Goal: Find specific page/section: Find specific page/section

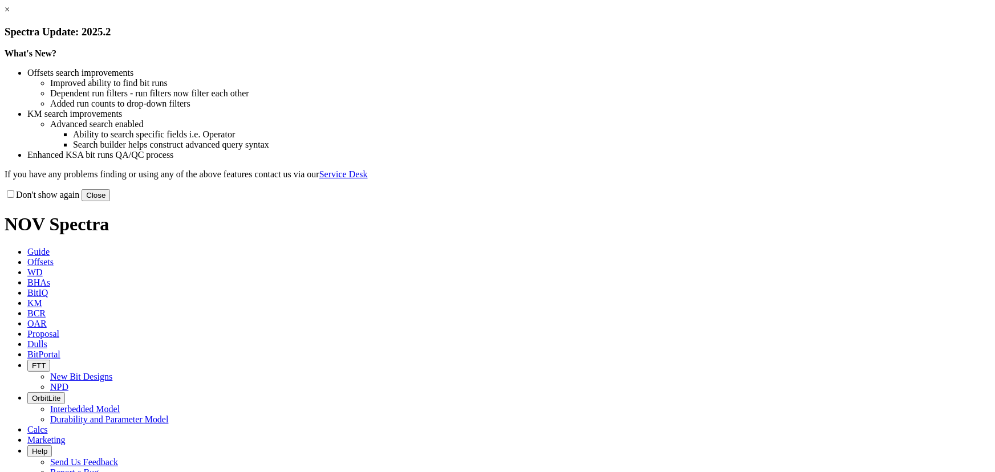
click at [110, 201] on button "Close" at bounding box center [96, 195] width 29 height 12
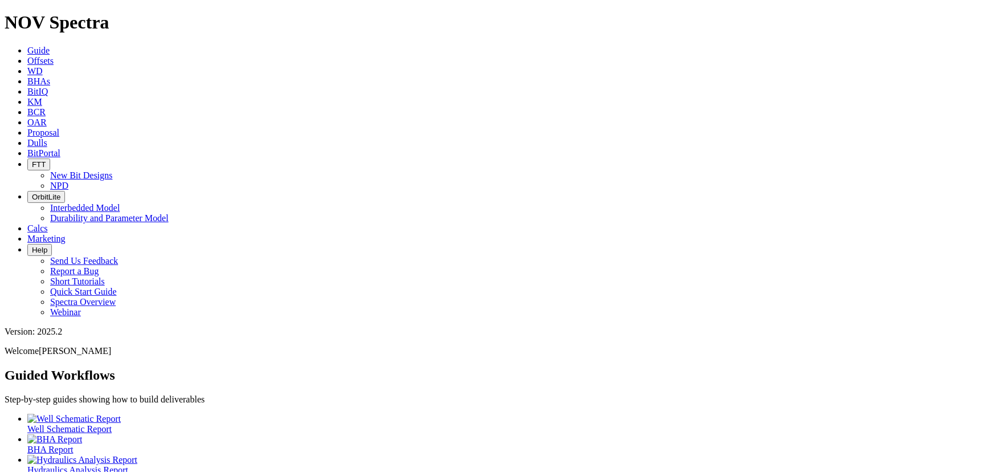
click at [47, 138] on span "Dulls" at bounding box center [37, 143] width 20 height 10
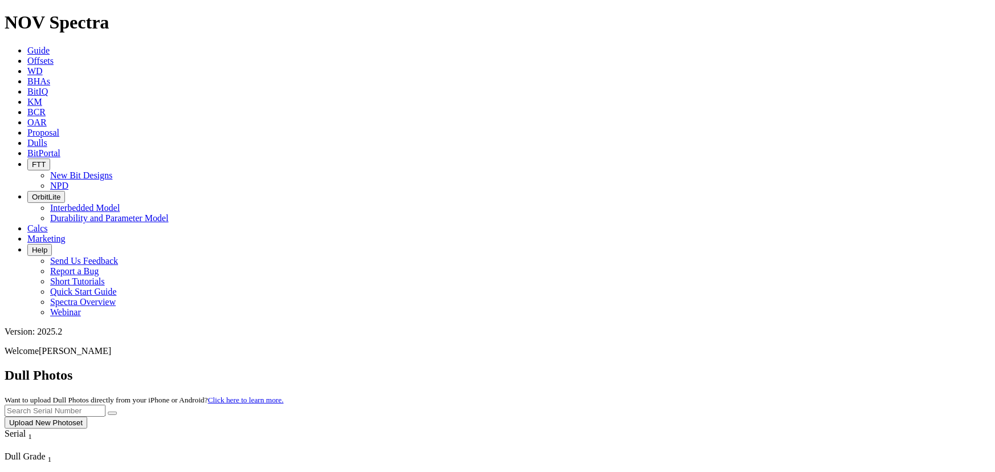
click at [105, 405] on input "text" at bounding box center [55, 411] width 101 height 12
type input "a318167"
click at [112, 413] on icon "submit" at bounding box center [112, 413] width 0 height 0
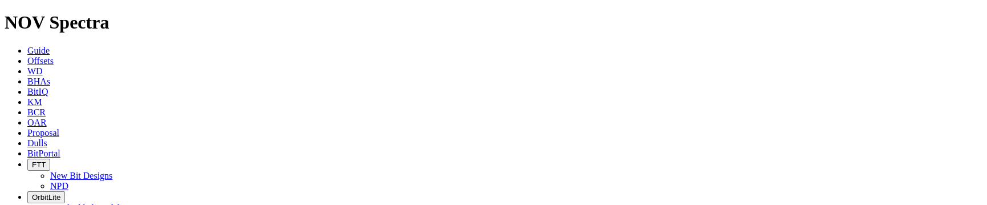
scroll to position [535, 0]
